Goal: Task Accomplishment & Management: Manage account settings

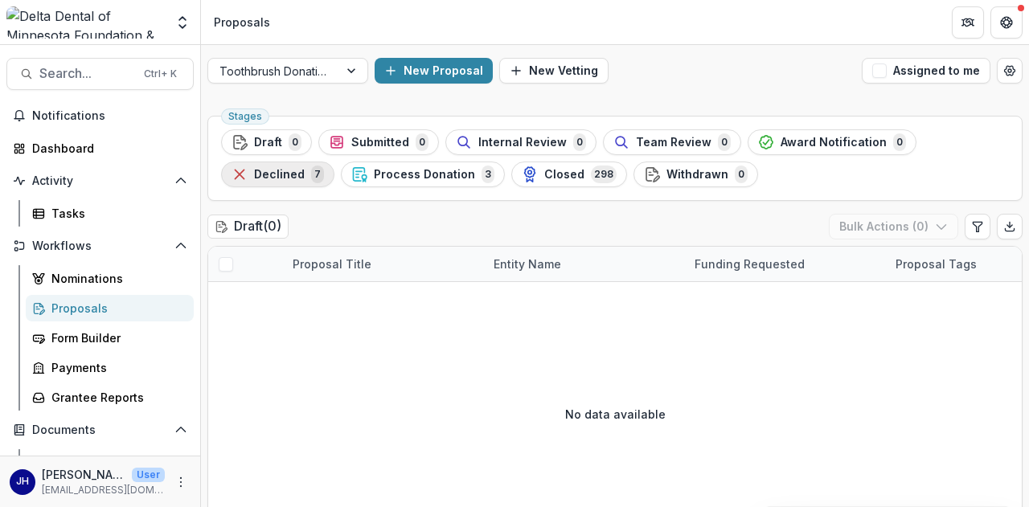
click at [297, 176] on span "Declined" at bounding box center [279, 175] width 51 height 14
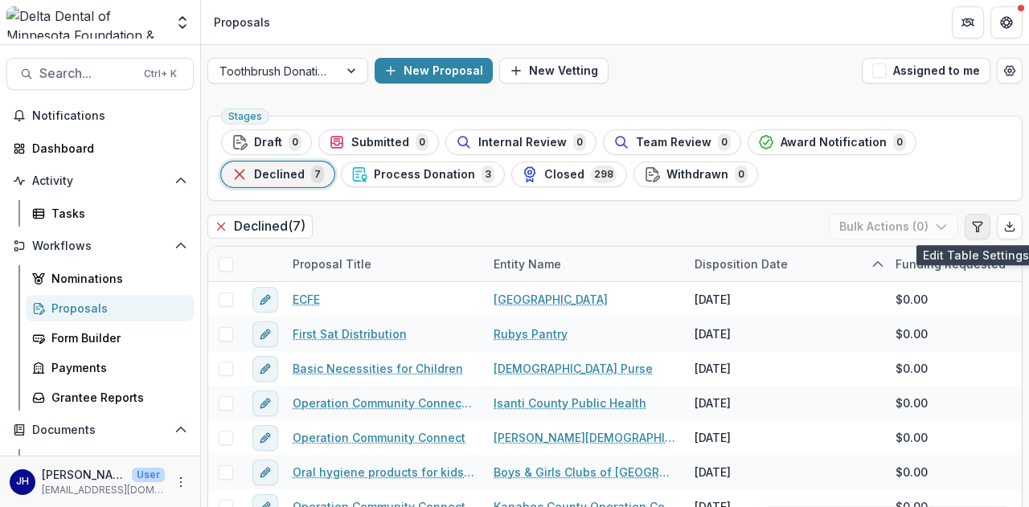
click at [977, 232] on button "Edit table settings" at bounding box center [977, 227] width 26 height 26
select select "******"
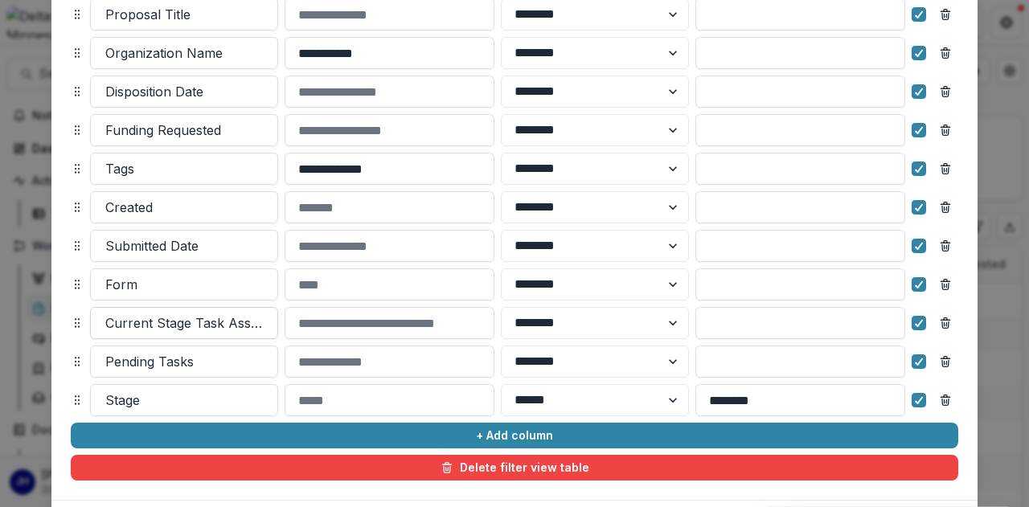
scroll to position [161, 0]
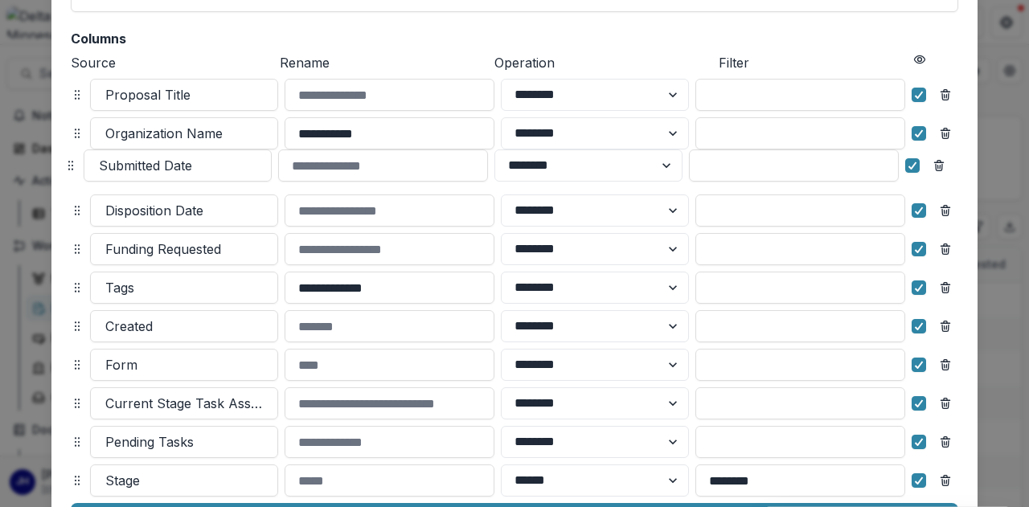
drag, startPoint x: 74, startPoint y: 327, endPoint x: 67, endPoint y: 166, distance: 160.8
click at [67, 166] on icon at bounding box center [70, 165] width 13 height 13
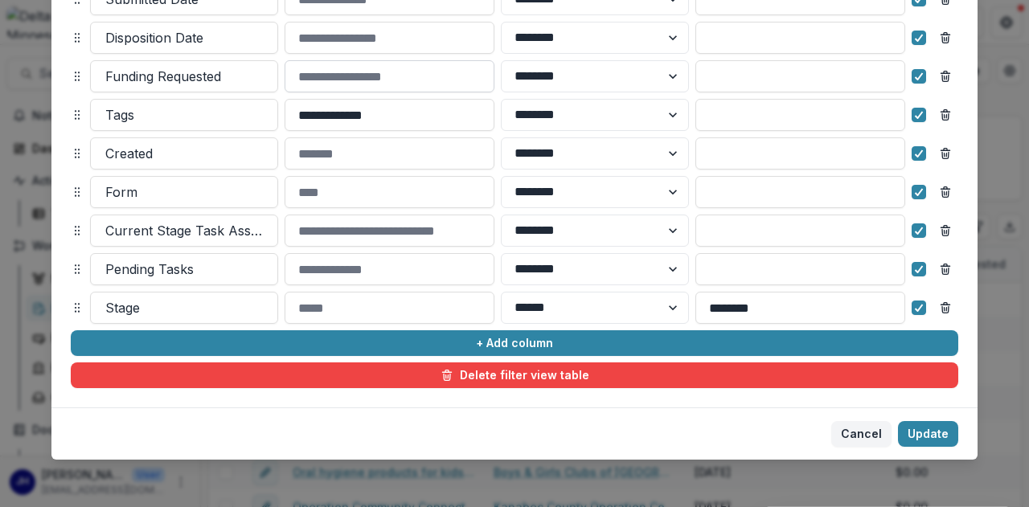
scroll to position [337, 0]
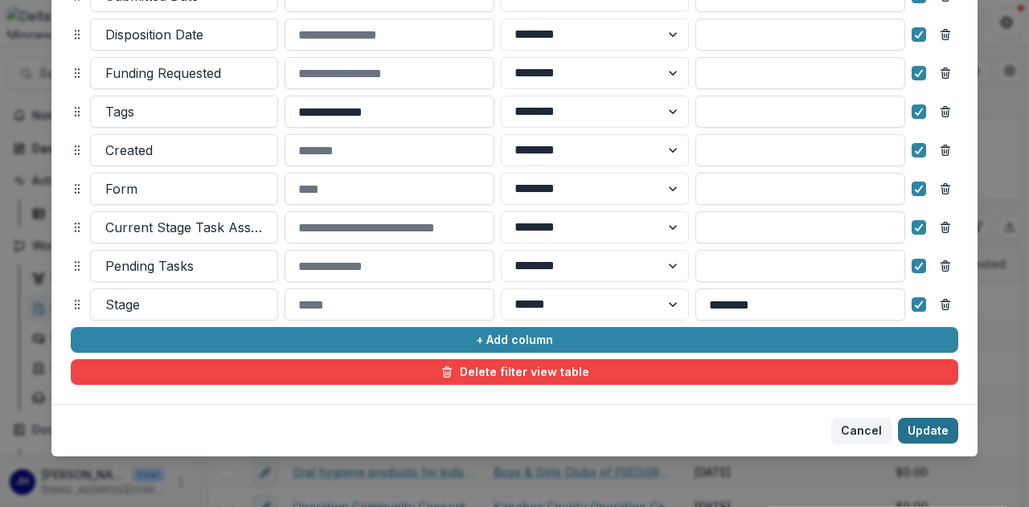
click at [942, 433] on button "Update" at bounding box center [928, 431] width 60 height 26
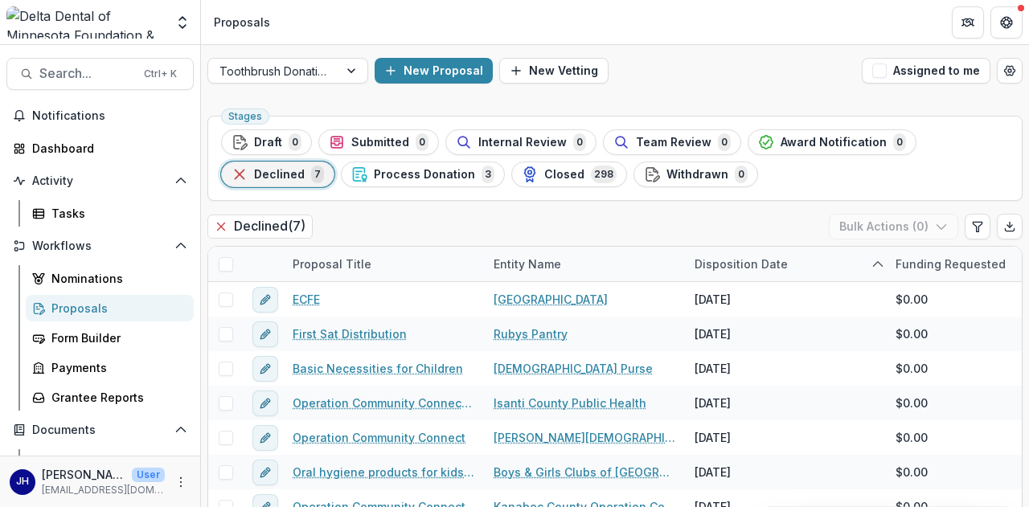
click at [424, 219] on div "Declined ( 7 ) Bulk Actions ( 0 )" at bounding box center [614, 230] width 815 height 32
click at [464, 219] on div "Declined ( 7 ) Bulk Actions ( 0 )" at bounding box center [614, 230] width 815 height 32
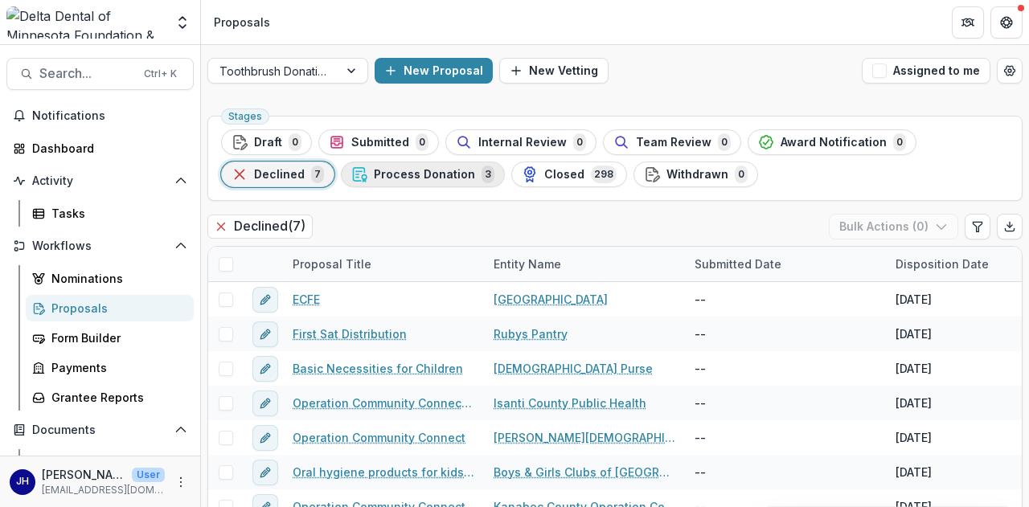
click at [426, 174] on span "Process Donation" at bounding box center [424, 175] width 101 height 14
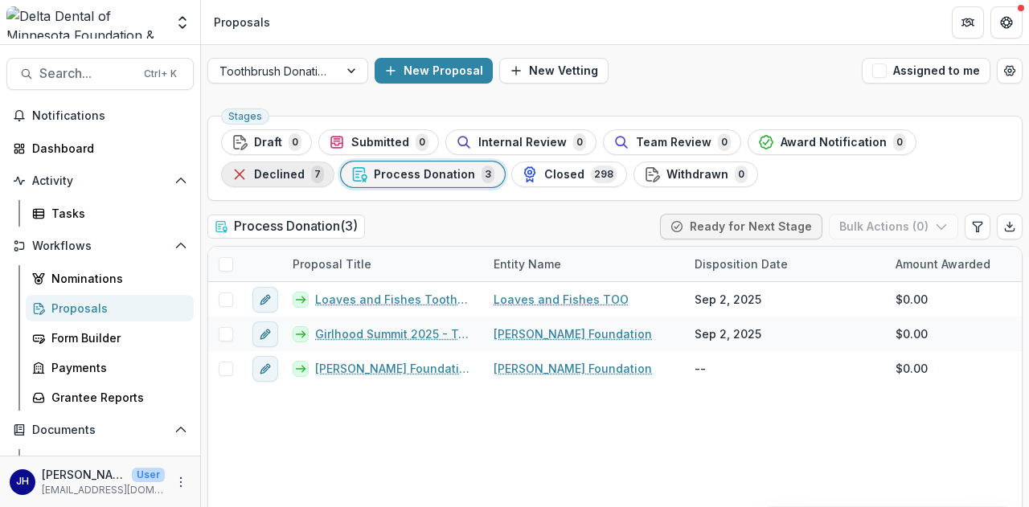
click at [288, 166] on div "Declined 7" at bounding box center [277, 175] width 92 height 18
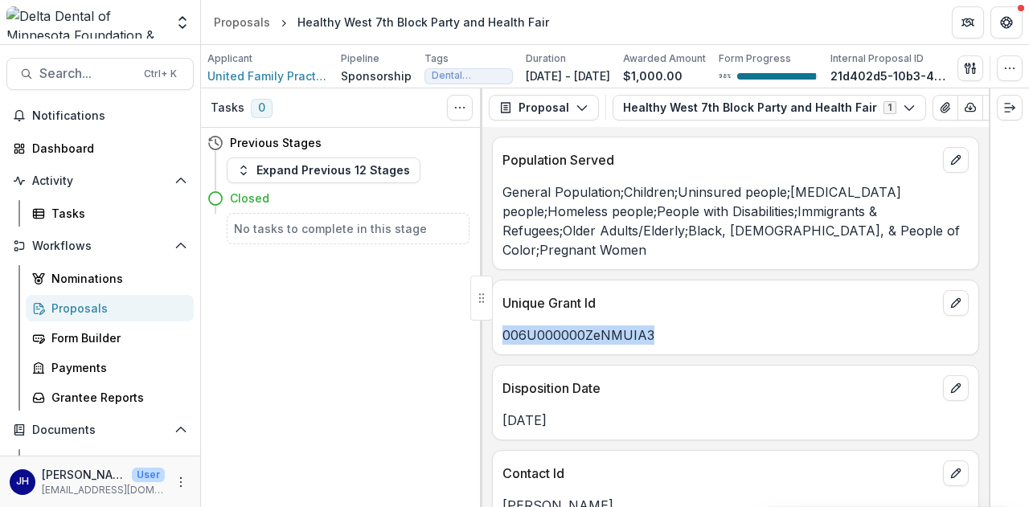
drag, startPoint x: 607, startPoint y: 343, endPoint x: 503, endPoint y: 346, distance: 103.7
click at [503, 345] on p "006U000000ZeNMUIA3" at bounding box center [735, 334] width 466 height 19
click at [534, 110] on button "Proposal" at bounding box center [544, 108] width 110 height 26
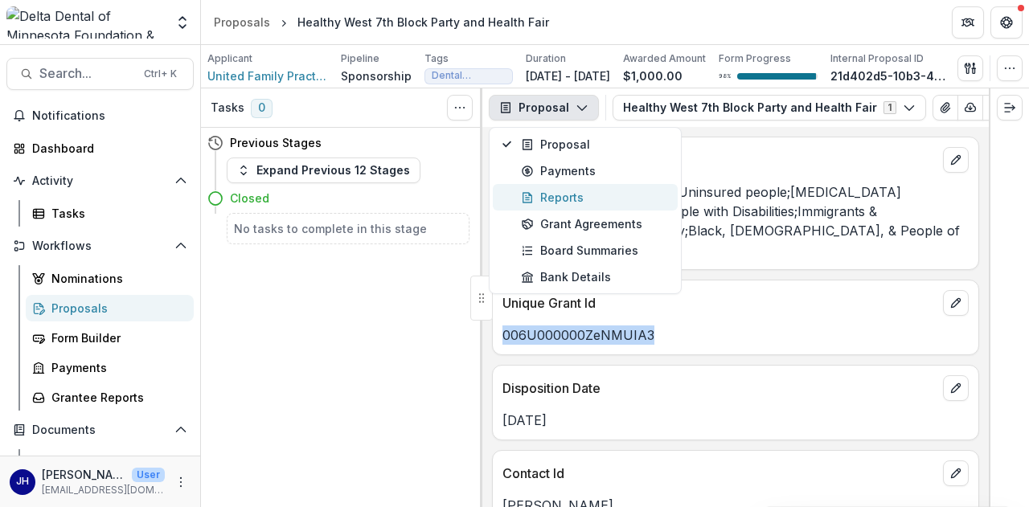
click at [546, 205] on div "Reports" at bounding box center [594, 197] width 147 height 17
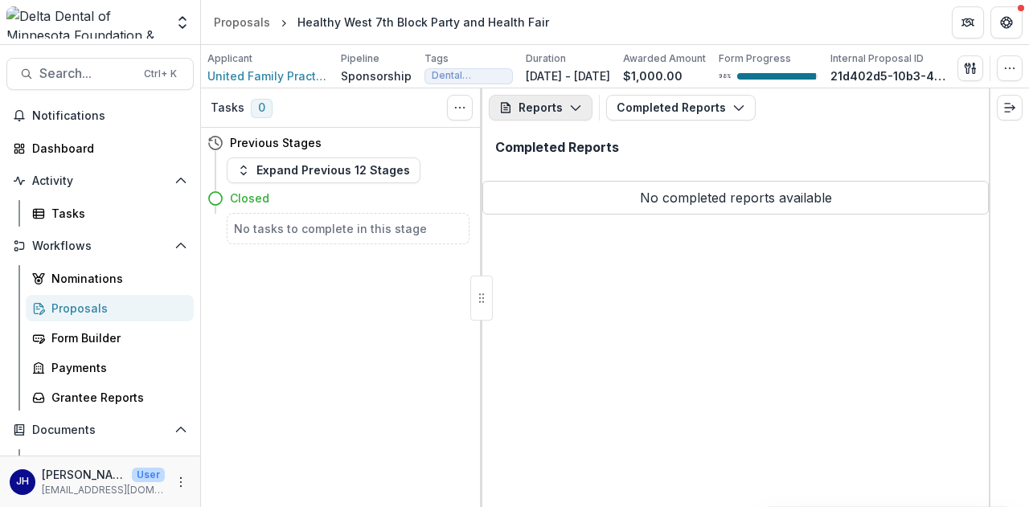
click at [556, 117] on button "Reports" at bounding box center [541, 108] width 104 height 26
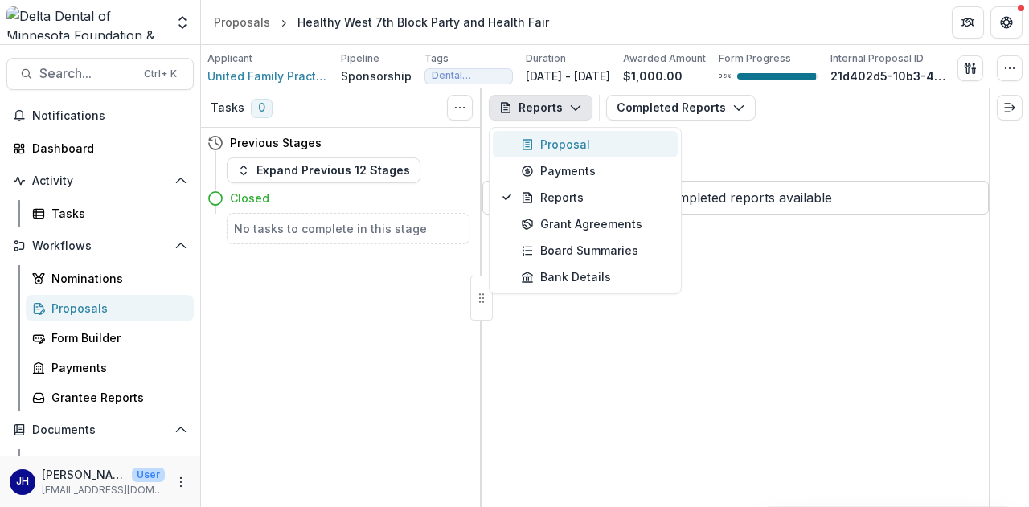
click at [558, 144] on div "Proposal" at bounding box center [594, 144] width 147 height 17
